Goal: Task Accomplishment & Management: Manage account settings

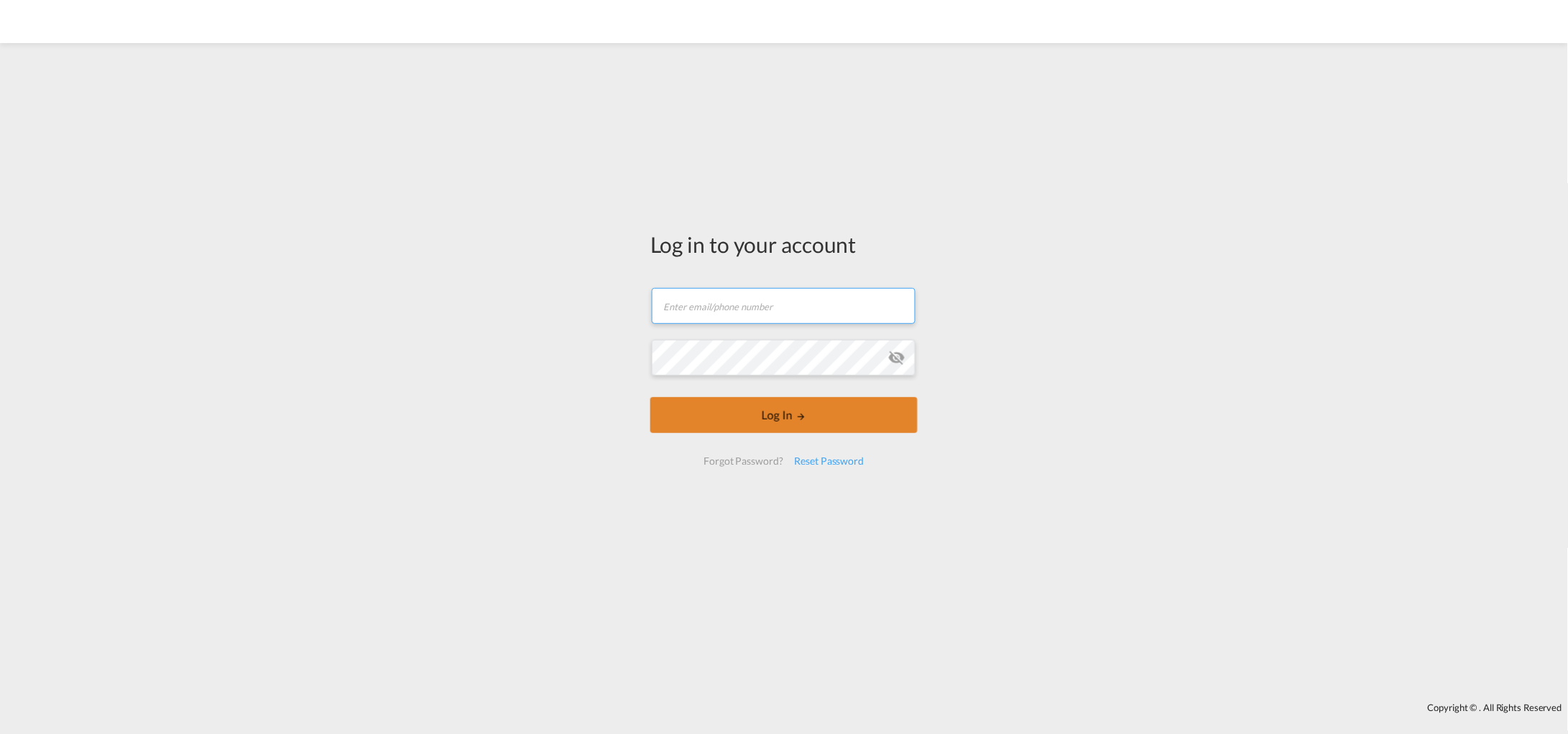
type input "[EMAIL_ADDRESS][DOMAIN_NAME]"
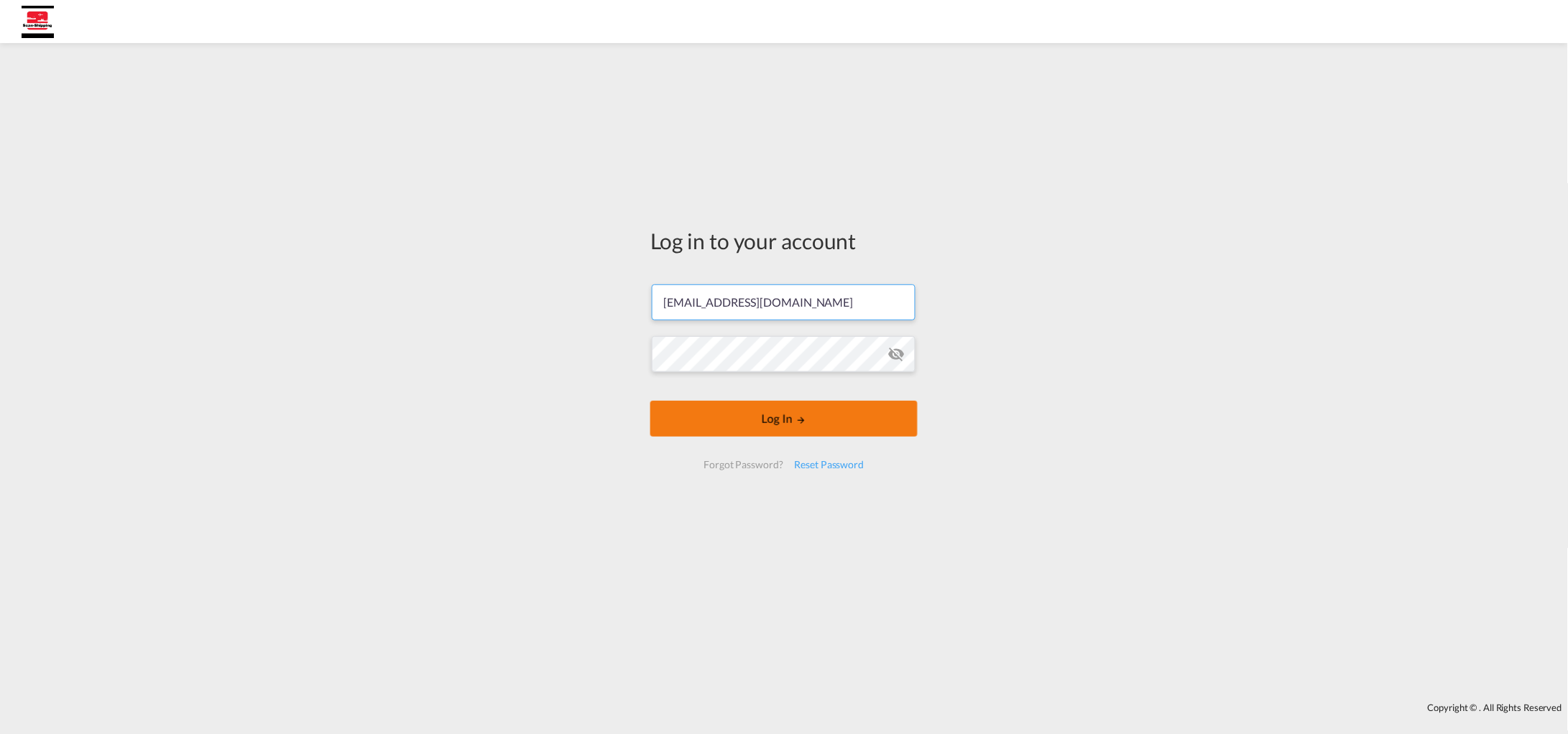
click at [770, 415] on form "[EMAIL_ADDRESS][DOMAIN_NAME] Password field is required Log In Forgot Password?…" at bounding box center [784, 376] width 267 height 212
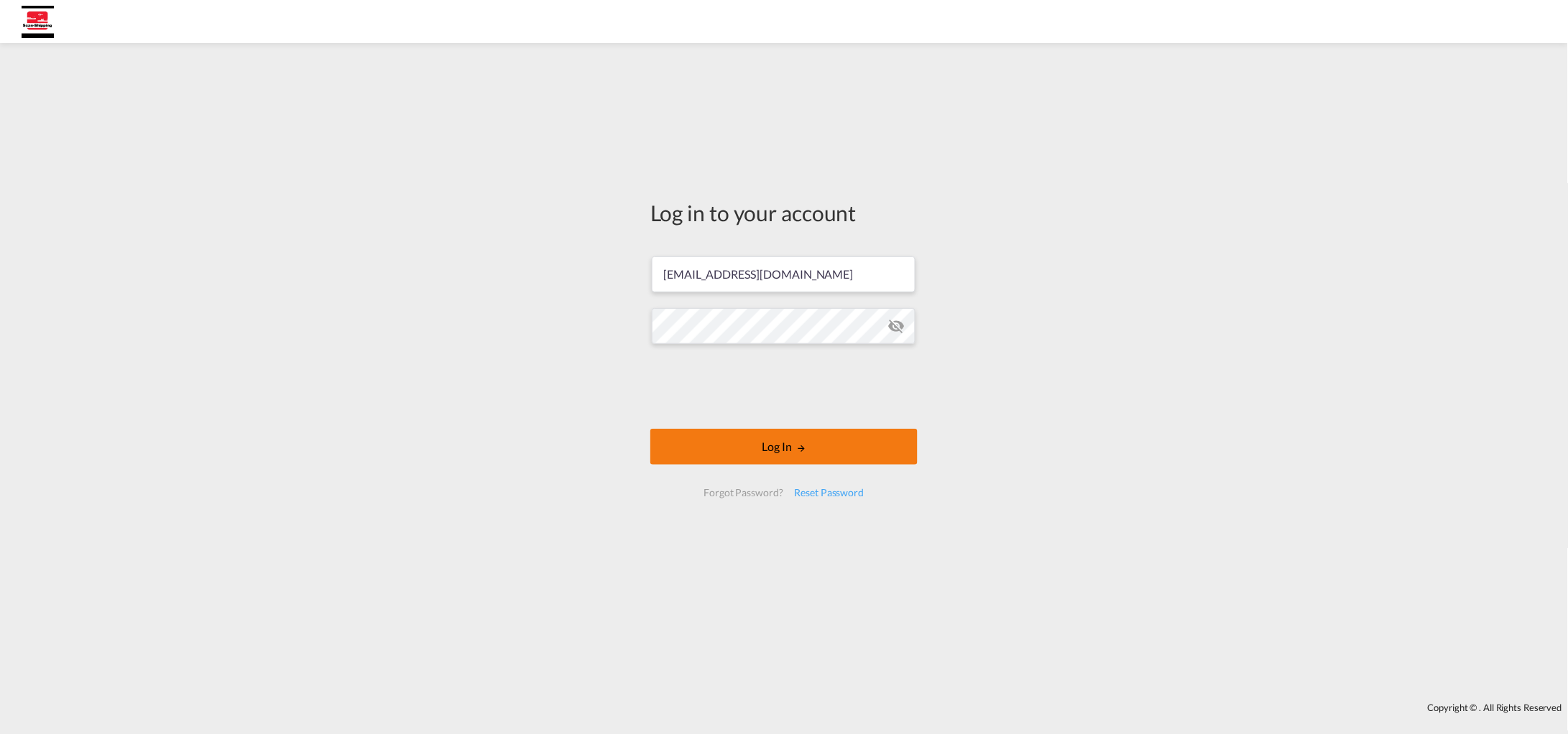
click at [747, 459] on button "Log In" at bounding box center [784, 447] width 267 height 36
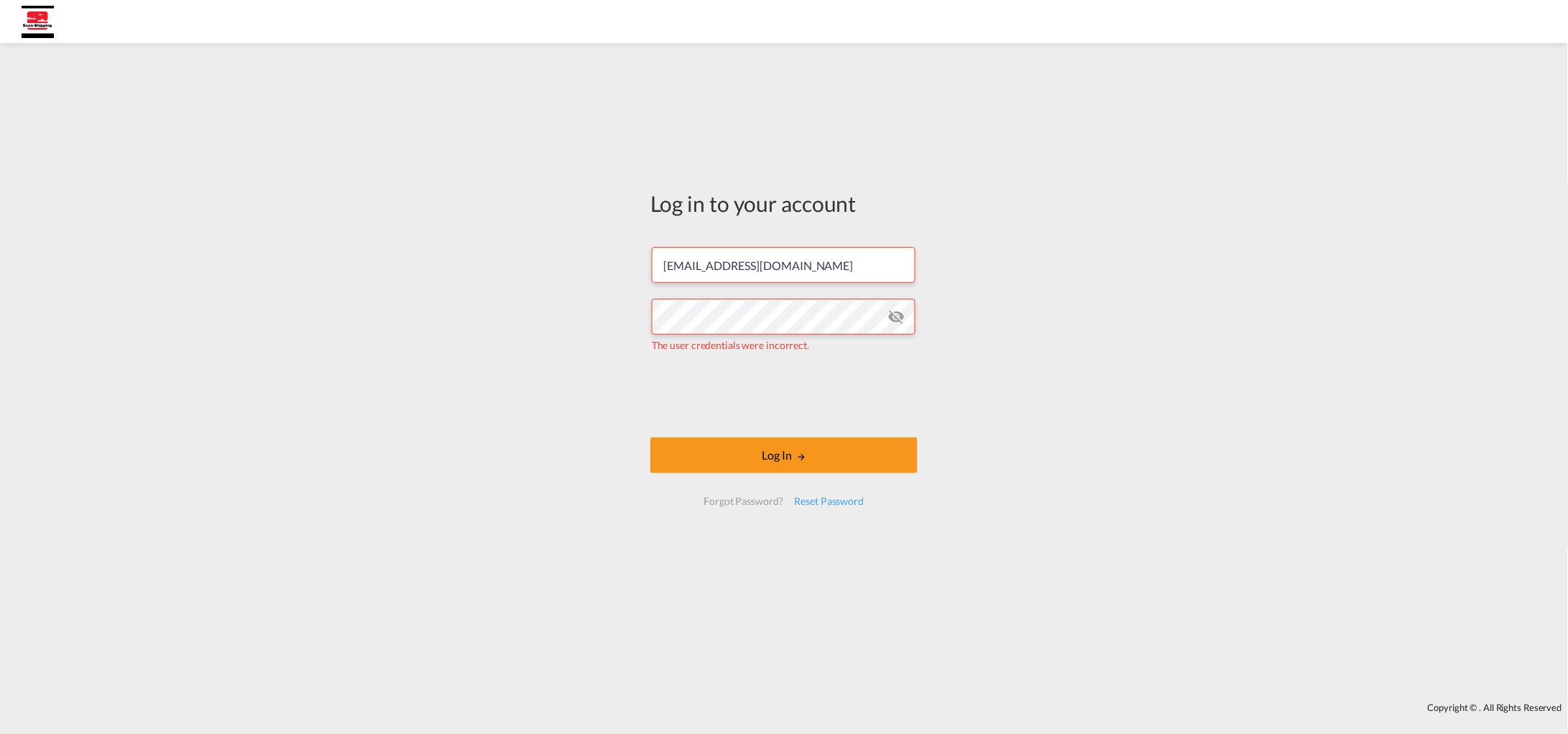
click at [897, 315] on md-icon "icon-eye-off" at bounding box center [897, 317] width 17 height 17
click at [768, 454] on button "Log In" at bounding box center [784, 455] width 267 height 36
click at [840, 501] on div "Reset Password" at bounding box center [830, 501] width 81 height 26
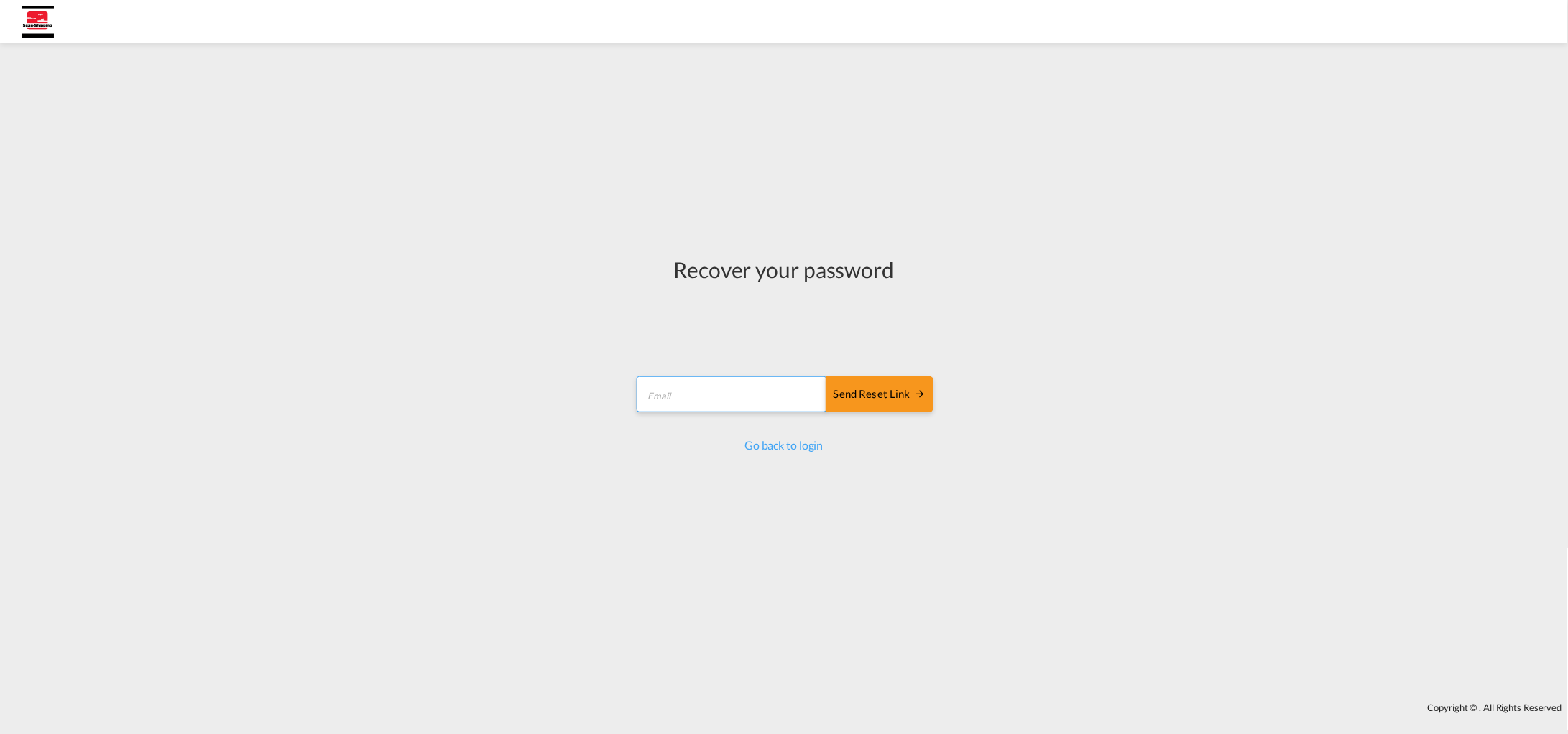
click at [749, 399] on input "email" at bounding box center [732, 394] width 191 height 36
drag, startPoint x: 806, startPoint y: 394, endPoint x: 392, endPoint y: 402, distance: 414.1
click at [481, 399] on div "Recover your password Send reset link Email field is required Send reset link G…" at bounding box center [784, 372] width 1568 height 645
type input "[EMAIL_ADDRESS][DOMAIN_NAME]"
click at [866, 390] on div "Send reset link" at bounding box center [880, 394] width 92 height 16
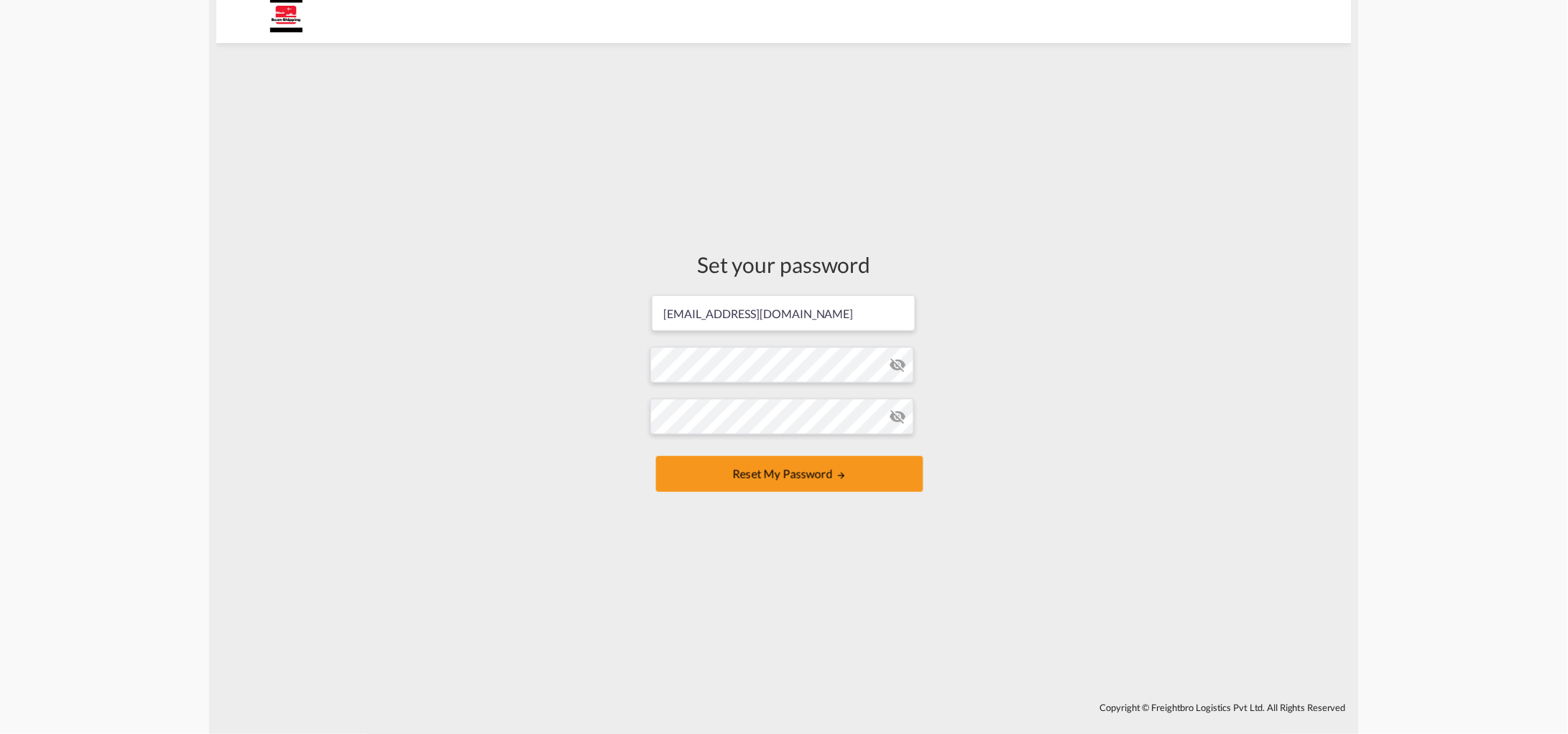
click at [899, 366] on md-icon "icon-eye-off" at bounding box center [898, 365] width 17 height 17
click at [677, 489] on button "Reset my password" at bounding box center [790, 474] width 267 height 36
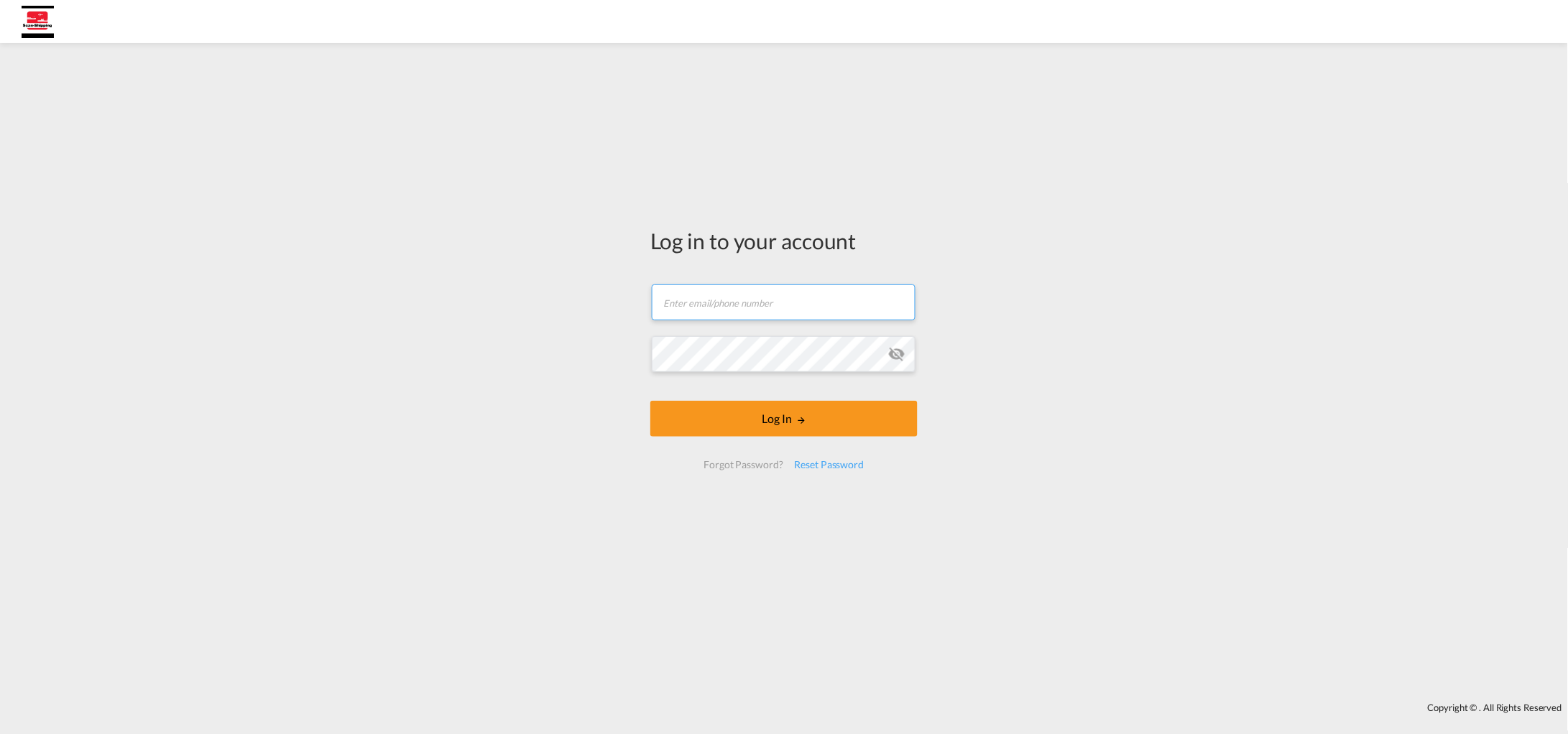
type input "[EMAIL_ADDRESS][DOMAIN_NAME]"
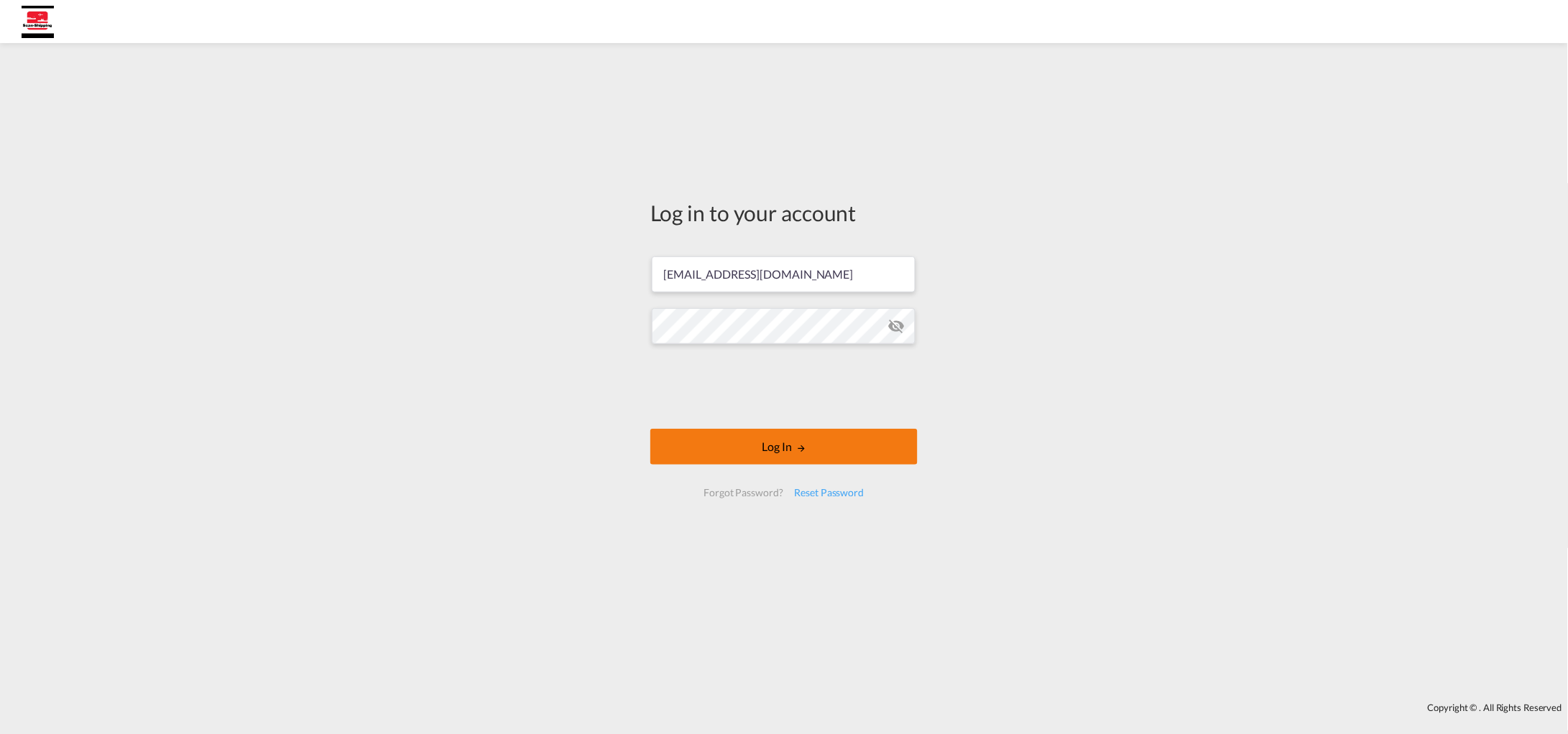
click at [762, 439] on button "Log In" at bounding box center [784, 447] width 267 height 36
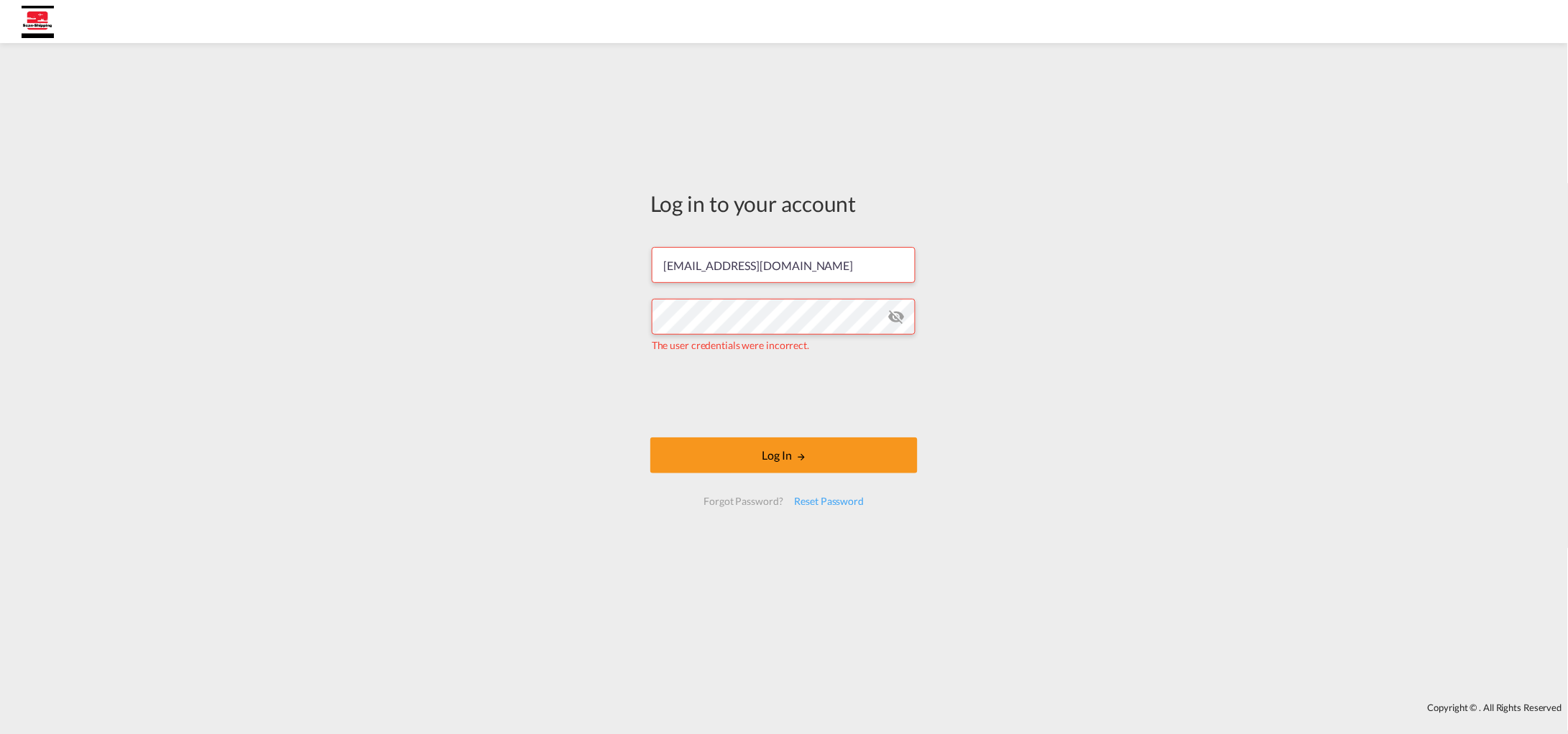
click at [902, 314] on md-icon "icon-eye-off" at bounding box center [897, 317] width 17 height 17
click at [845, 500] on div "Reset Password" at bounding box center [830, 501] width 81 height 26
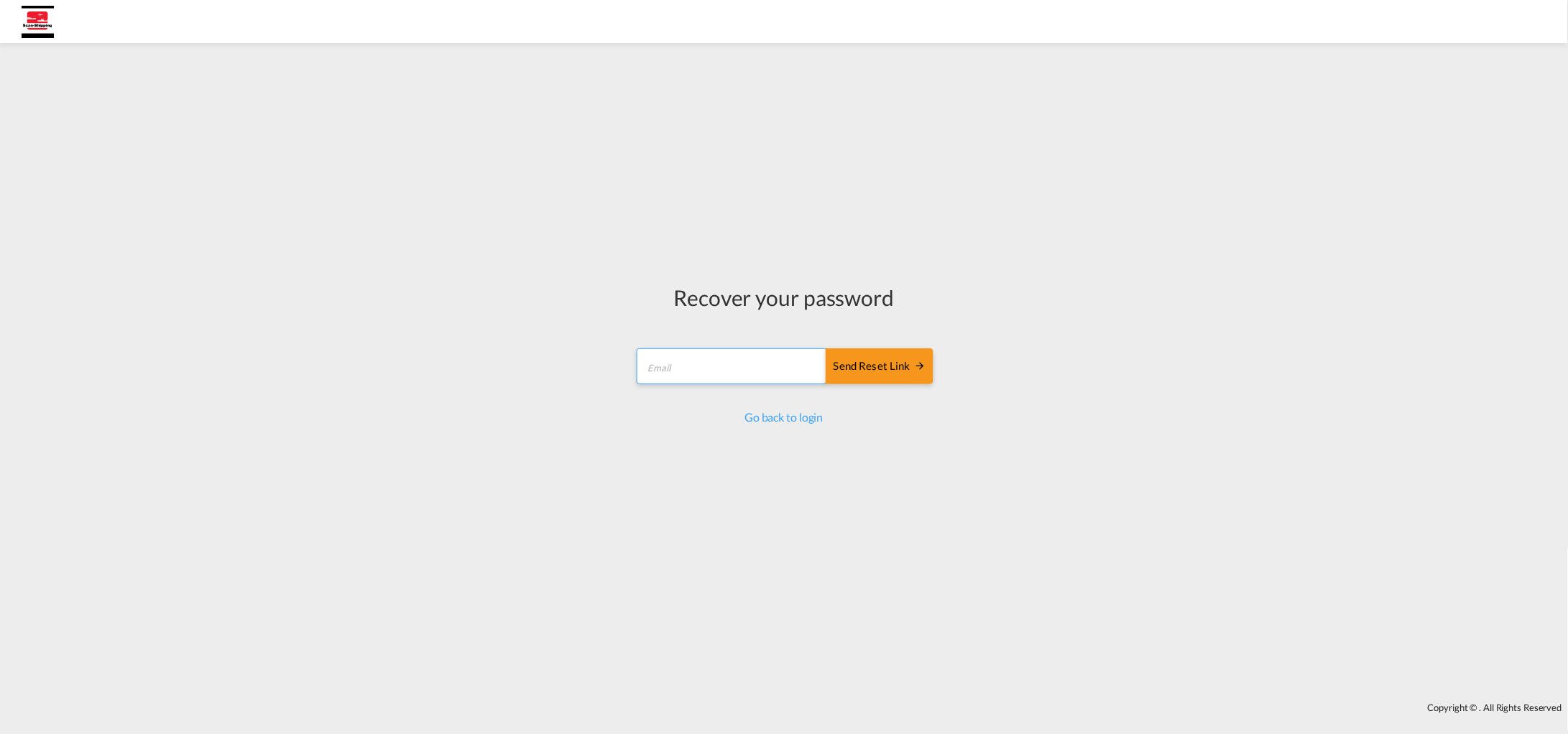
click at [731, 363] on form "Send reset link Email field is required Send reset link" at bounding box center [784, 368] width 299 height 68
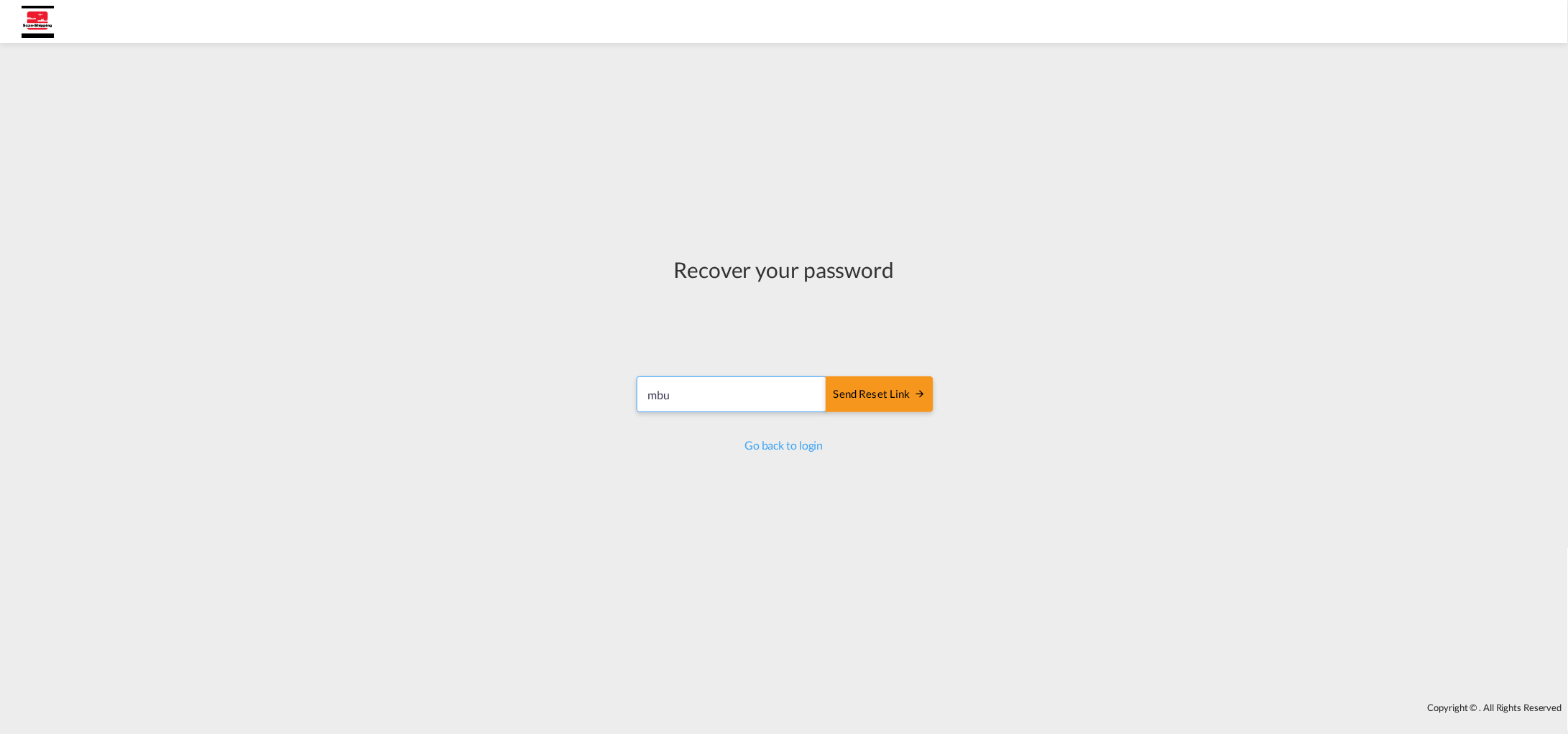
type input "[EMAIL_ADDRESS][DOMAIN_NAME]"
click at [862, 400] on div "Send reset link" at bounding box center [880, 394] width 92 height 16
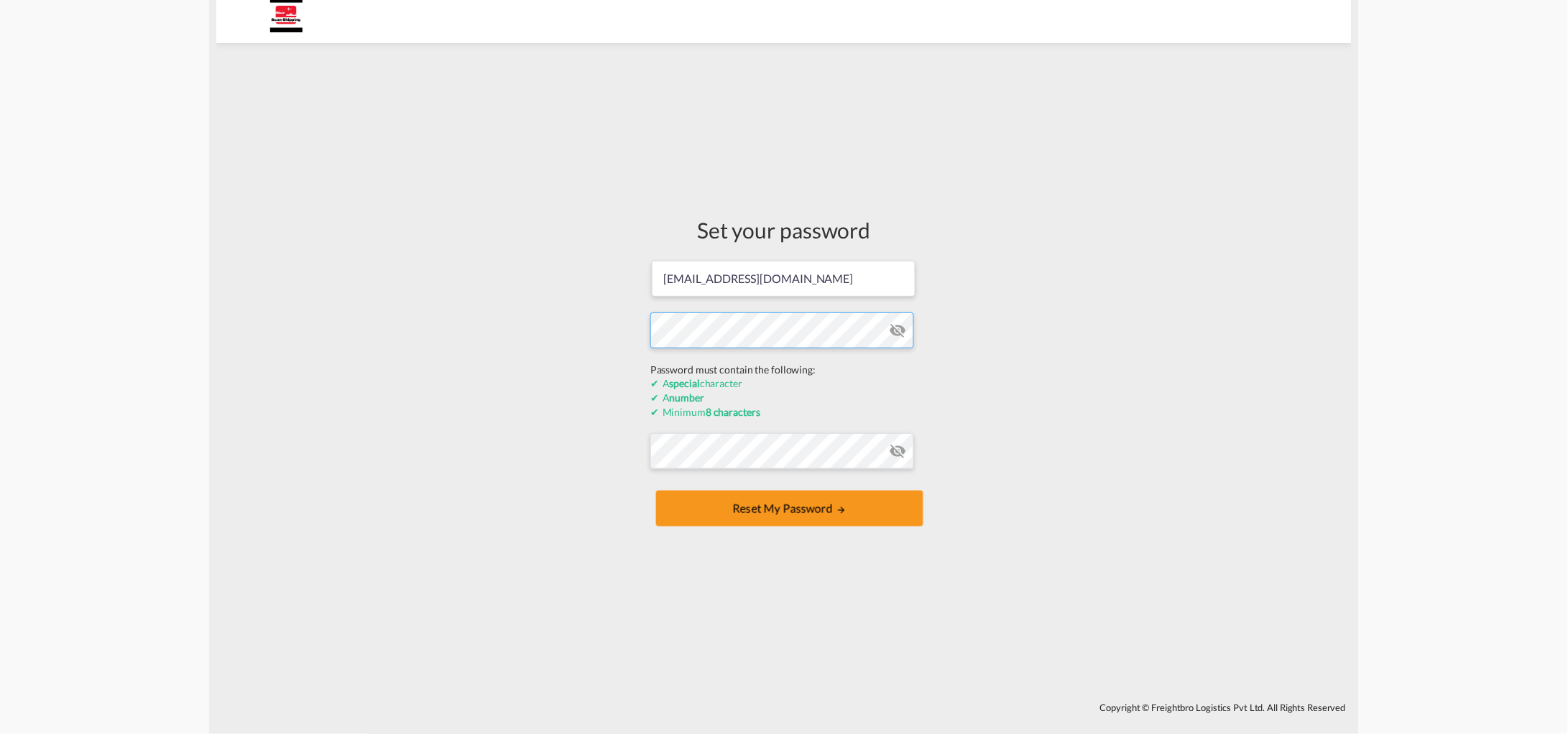
click at [566, 360] on div "Set your password mburgess@shipco.com Password must contain the following: A sp…" at bounding box center [784, 372] width 1135 height 645
click at [1098, 290] on div "Set your password mburgess@shipco.com Password must contain the following: A sp…" at bounding box center [784, 372] width 1135 height 645
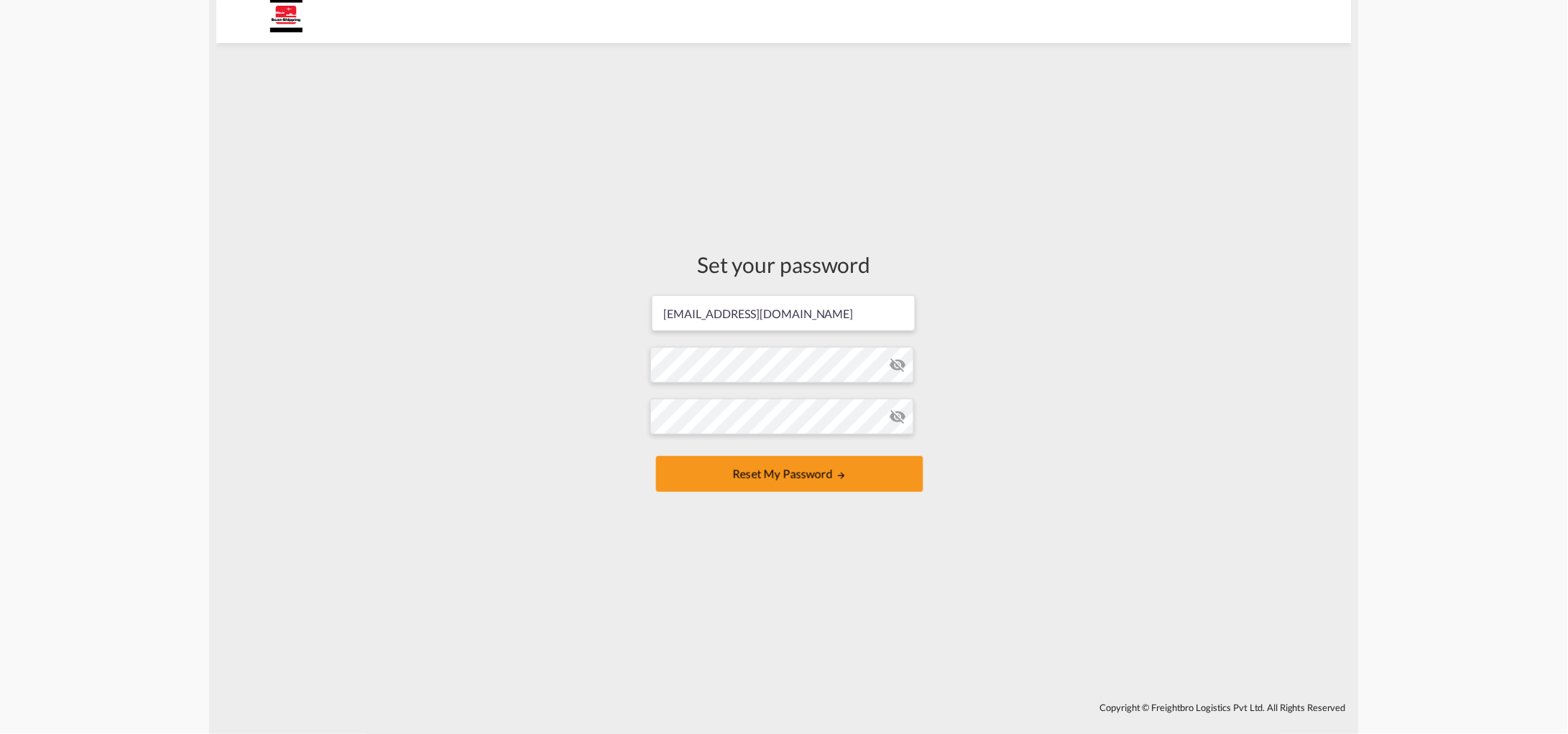
click at [894, 367] on md-icon "icon-eye-off" at bounding box center [898, 365] width 17 height 17
click at [700, 471] on button "Reset my password" at bounding box center [790, 474] width 267 height 36
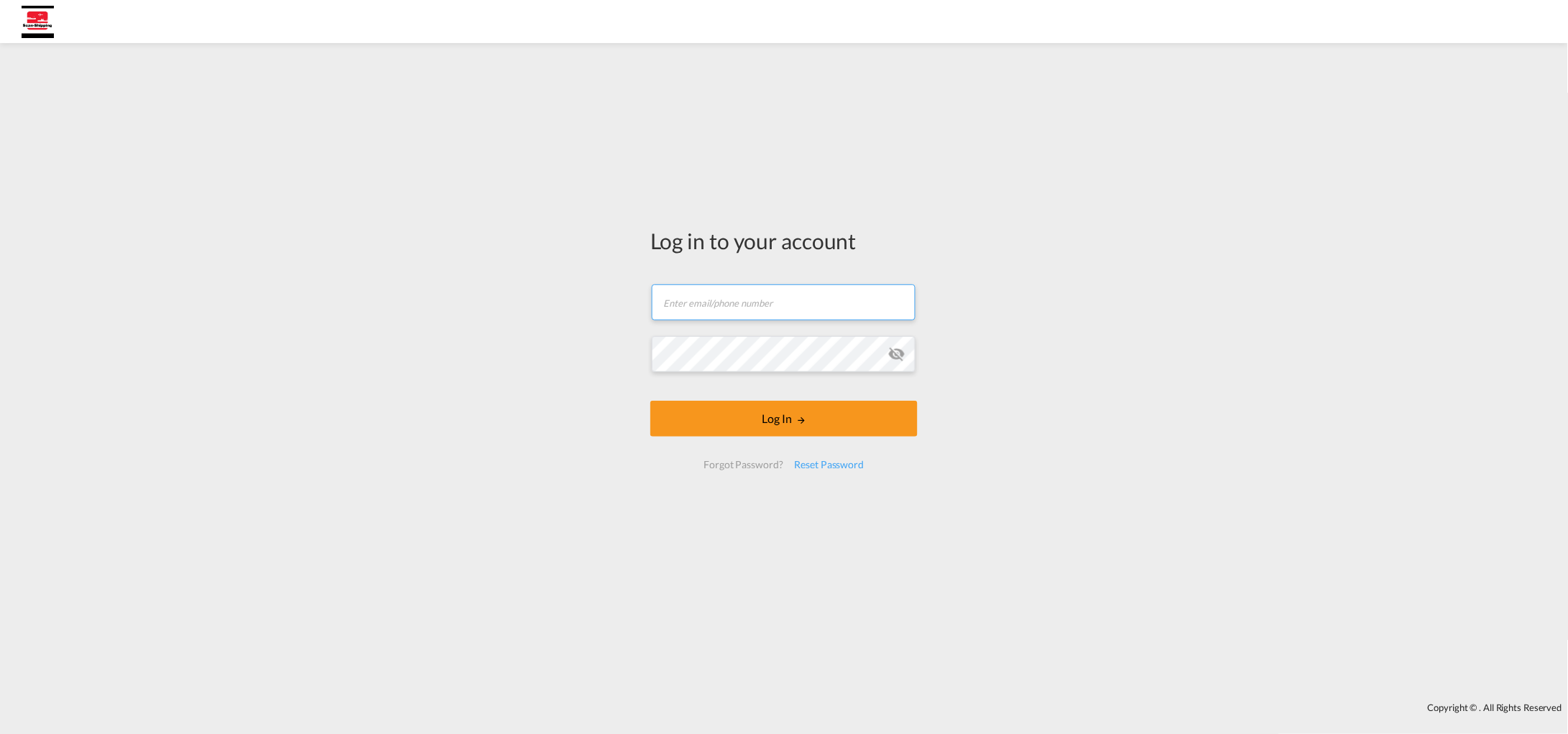
type input "[EMAIL_ADDRESS][DOMAIN_NAME]"
click at [899, 355] on md-icon "icon-eye-off" at bounding box center [897, 354] width 17 height 17
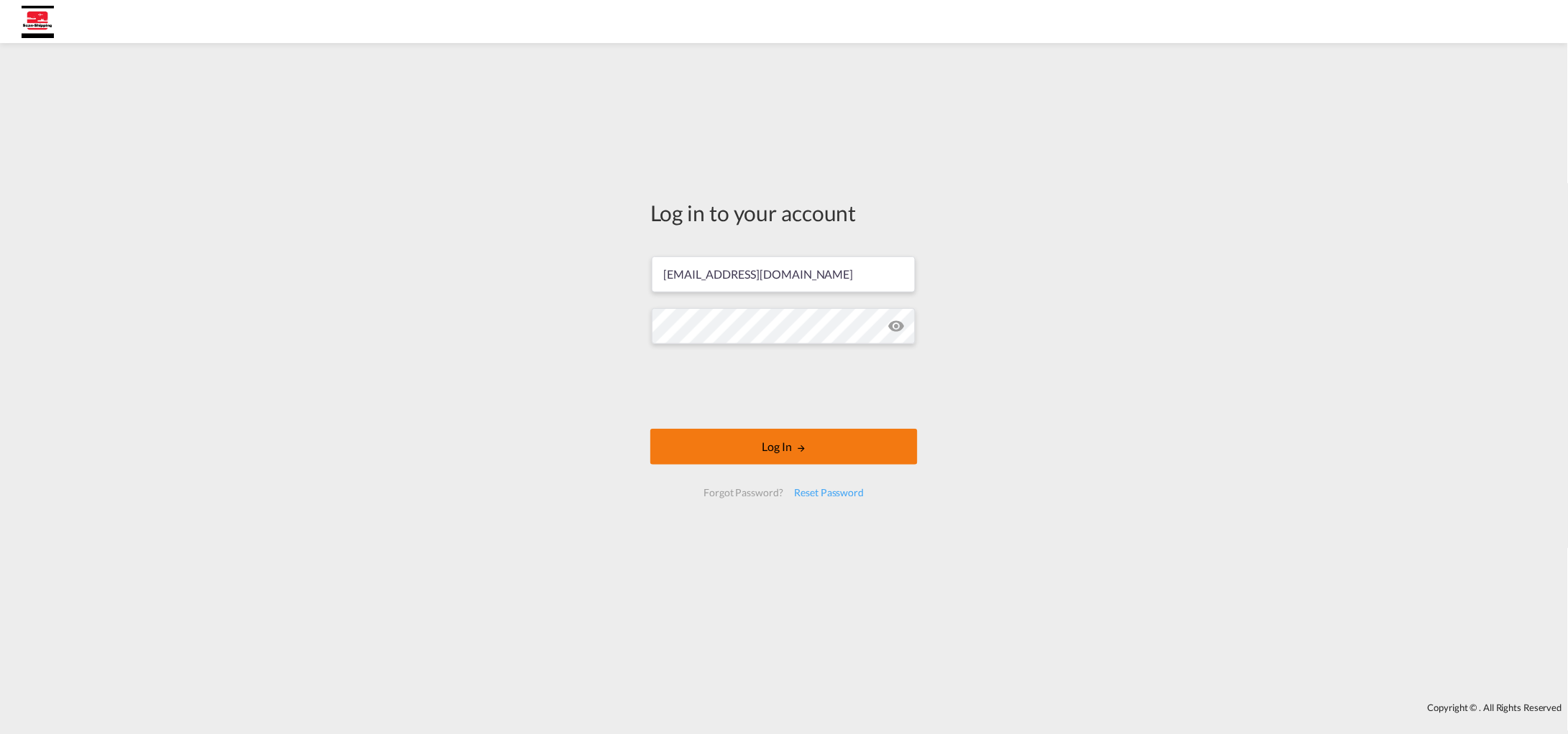
click at [752, 445] on button "Log In" at bounding box center [784, 447] width 267 height 36
